Goal: Task Accomplishment & Management: Manage account settings

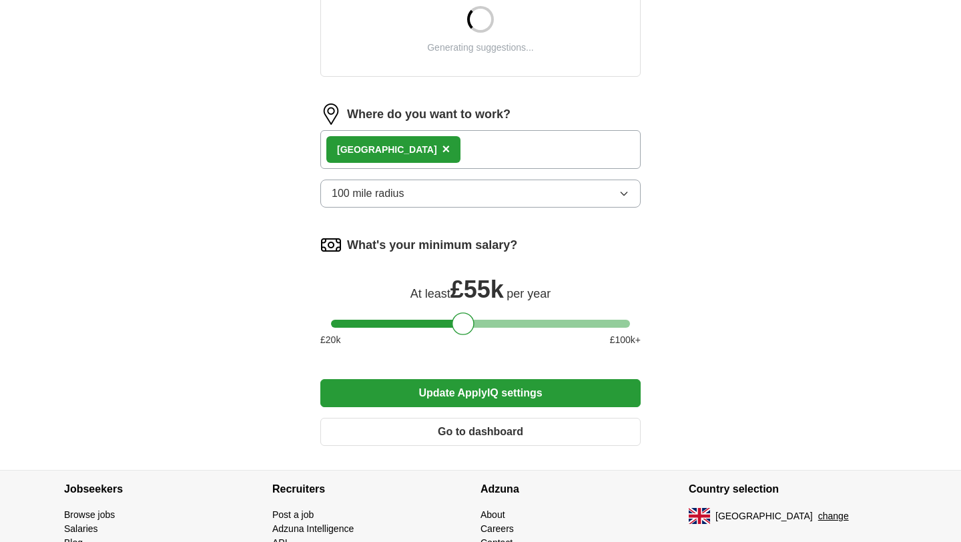
scroll to position [545, 0]
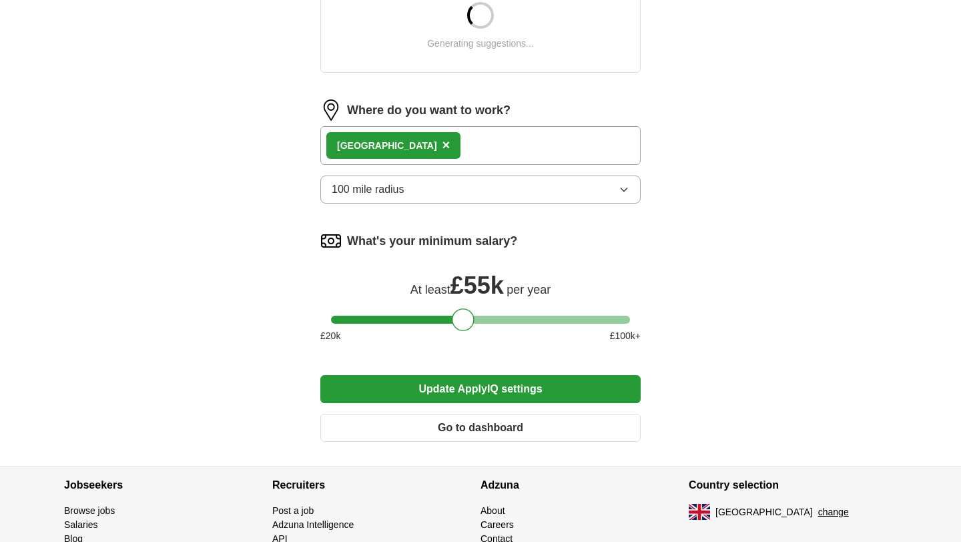
click at [442, 145] on span "×" at bounding box center [446, 144] width 8 height 15
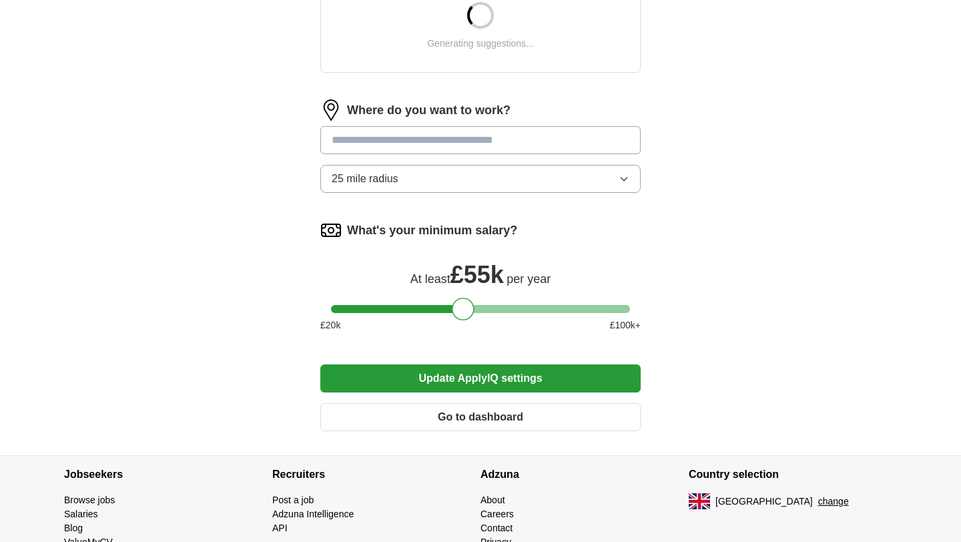
click at [404, 143] on input at bounding box center [480, 140] width 320 height 28
type input "******"
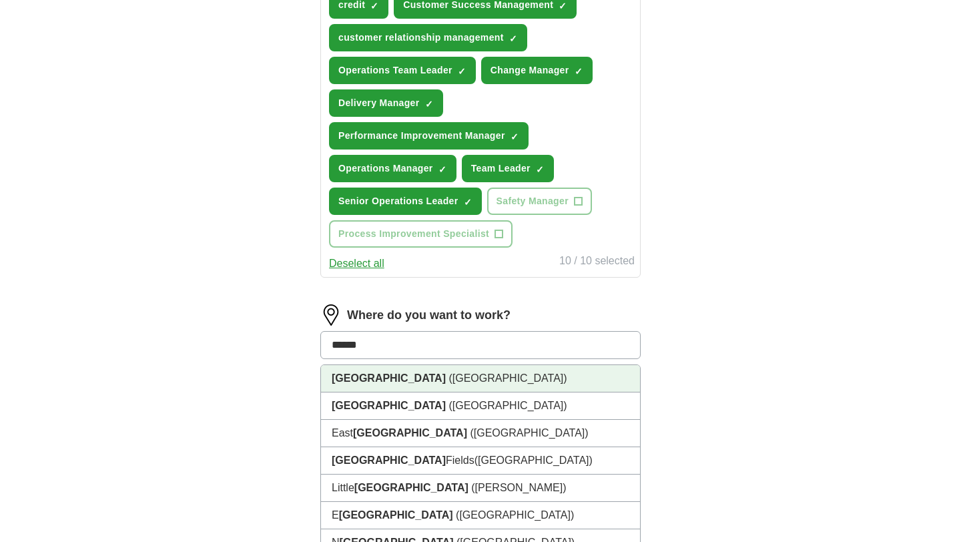
click at [402, 377] on li "[GEOGRAPHIC_DATA] ([GEOGRAPHIC_DATA])" at bounding box center [480, 378] width 319 height 27
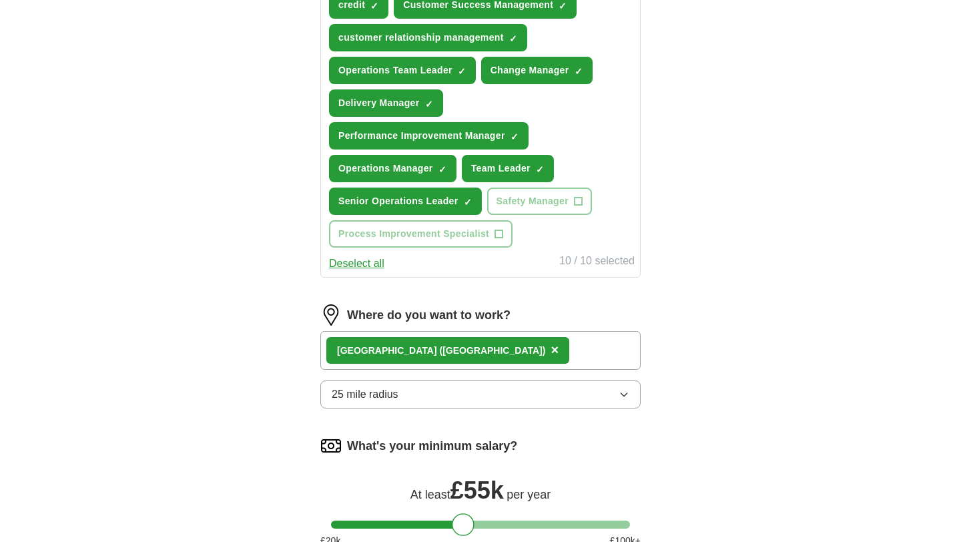
click at [575, 398] on button "25 mile radius" at bounding box center [480, 394] width 320 height 28
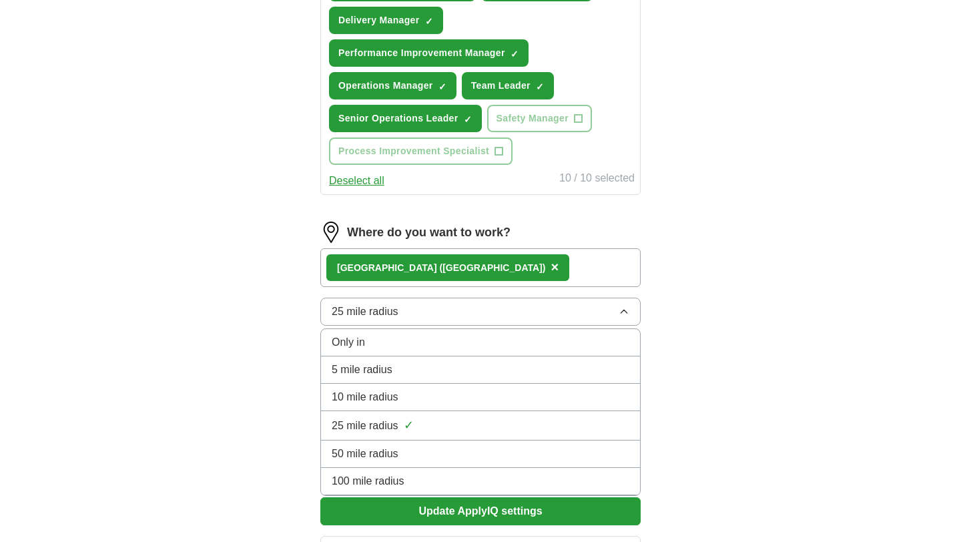
scroll to position [822, 0]
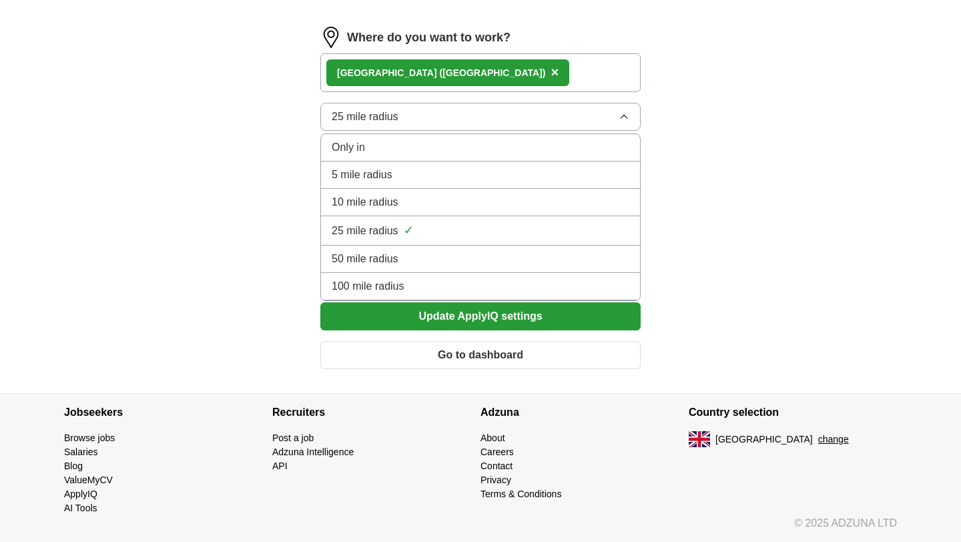
click at [476, 283] on div "100 mile radius" at bounding box center [481, 286] width 298 height 16
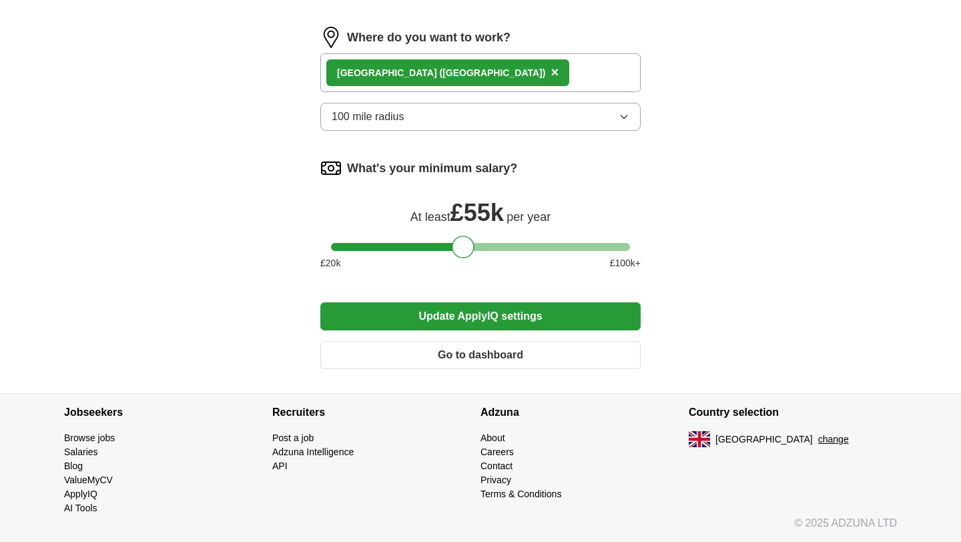
click at [496, 320] on button "Update ApplyIQ settings" at bounding box center [480, 316] width 320 height 28
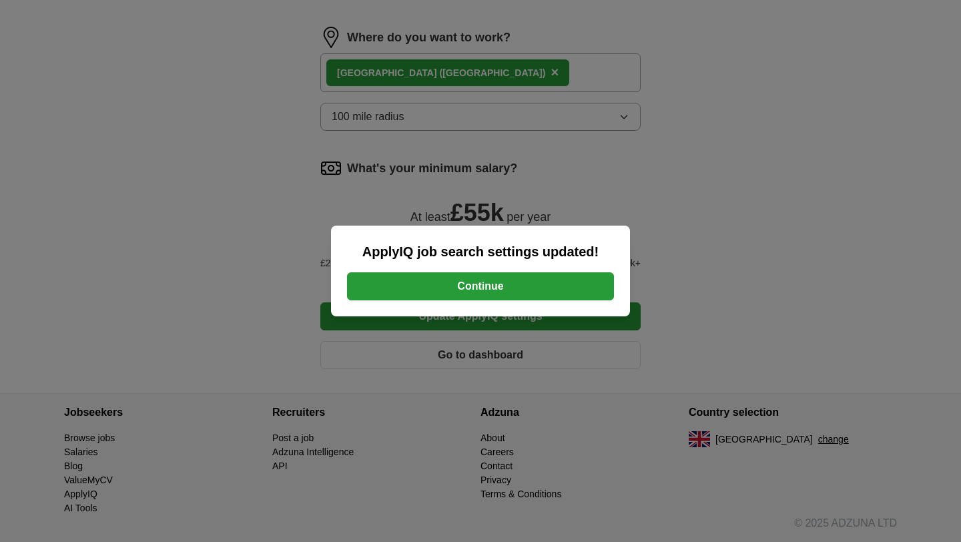
click at [510, 283] on button "Continue" at bounding box center [480, 286] width 267 height 28
